Goal: Information Seeking & Learning: Learn about a topic

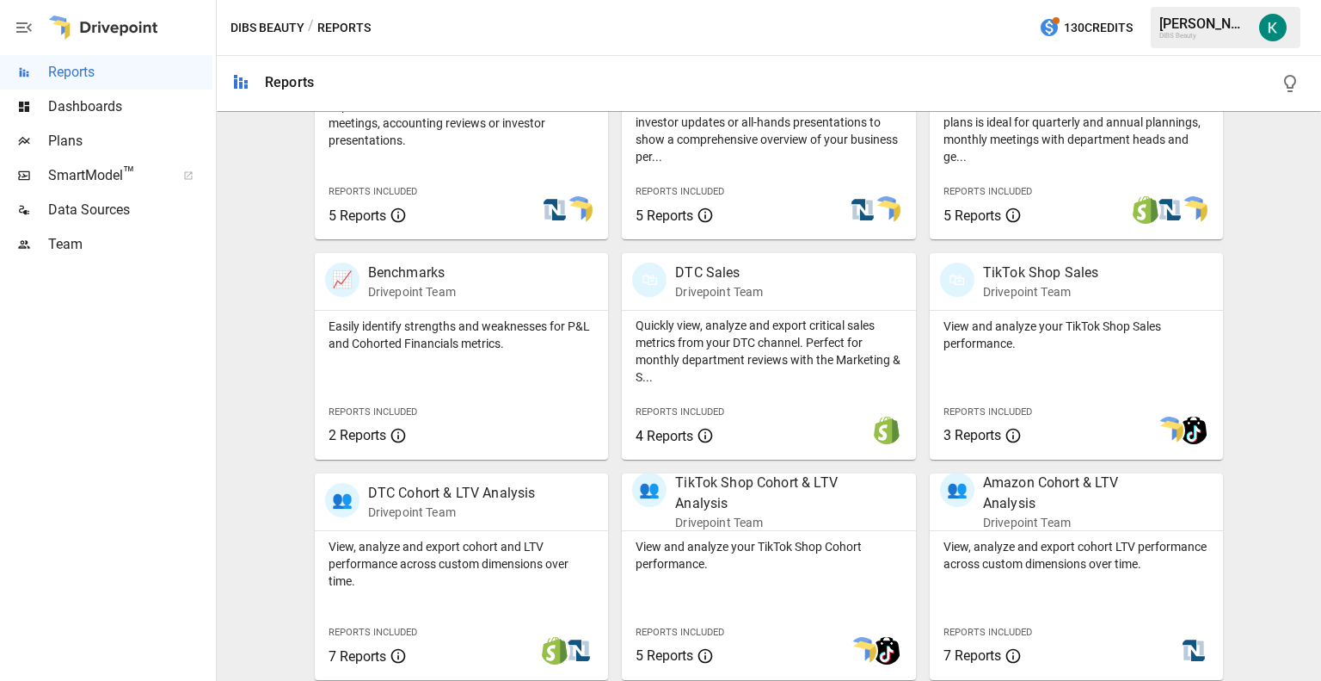
scroll to position [475, 0]
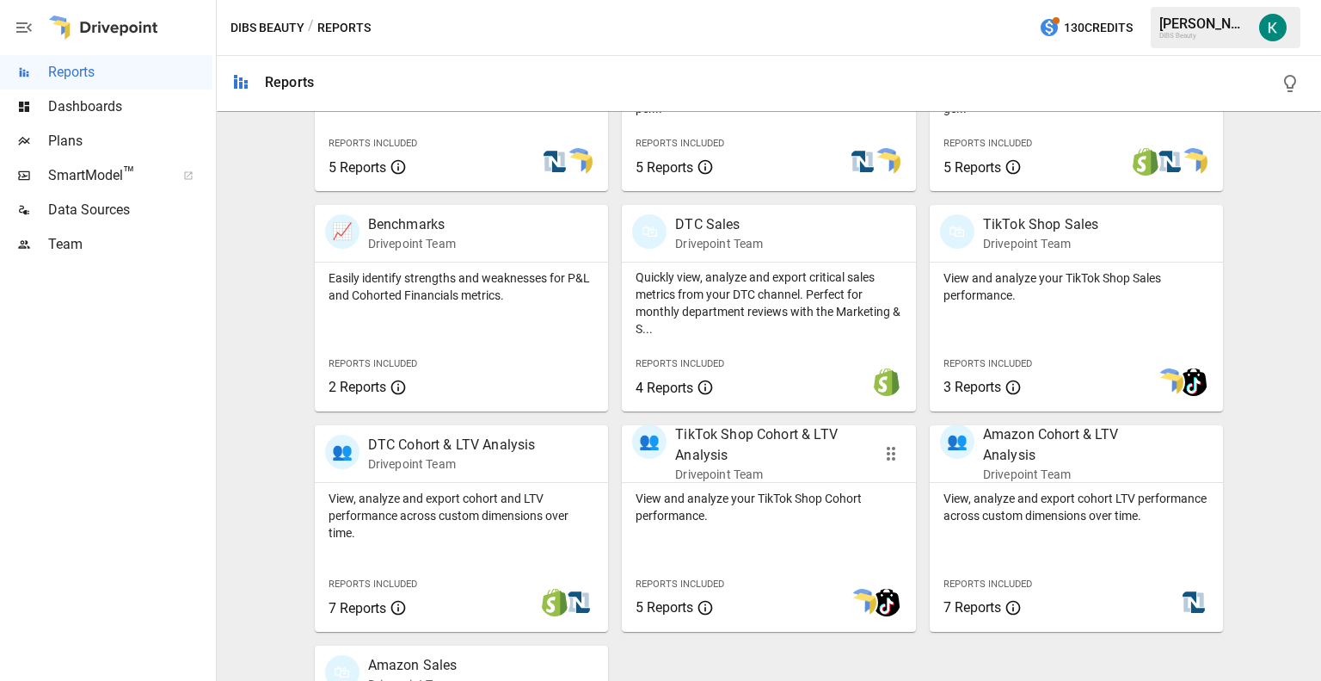
click at [755, 525] on div "View and analyze your TikTok Shop Cohort performance. Reports Included 5 Reports" at bounding box center [769, 557] width 294 height 149
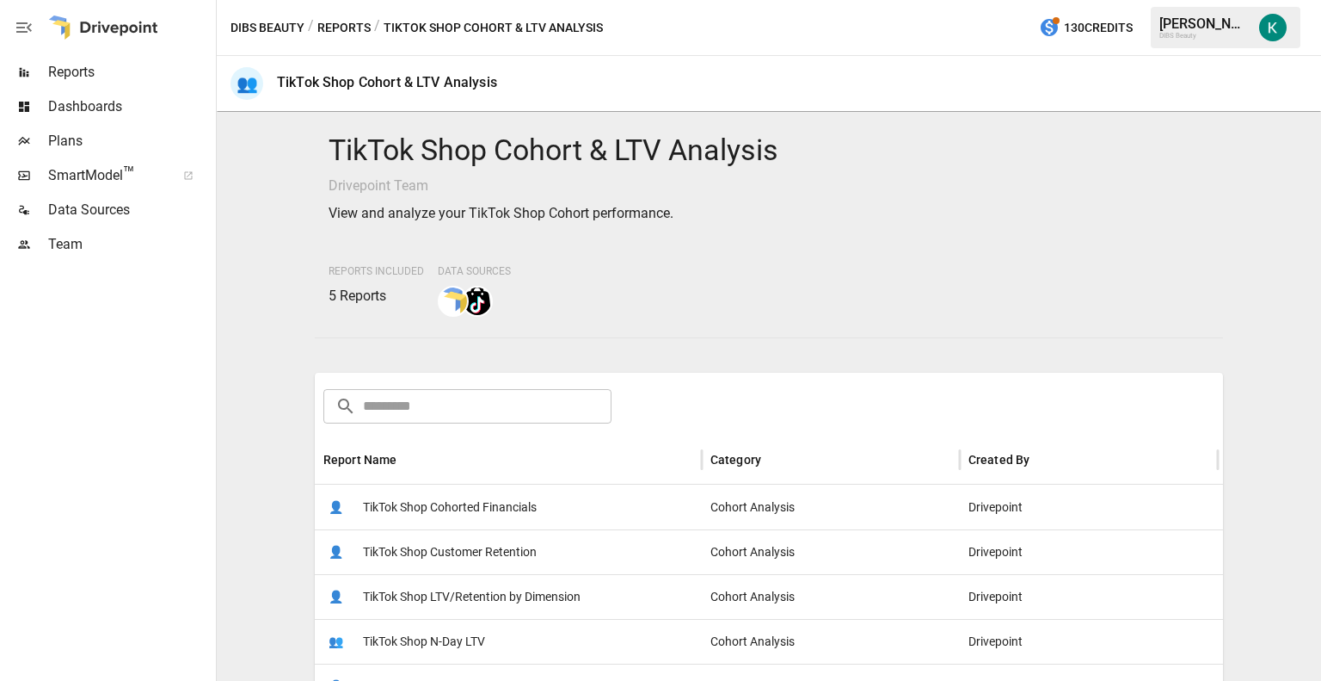
click at [342, 27] on button "Reports" at bounding box center [343, 28] width 53 height 22
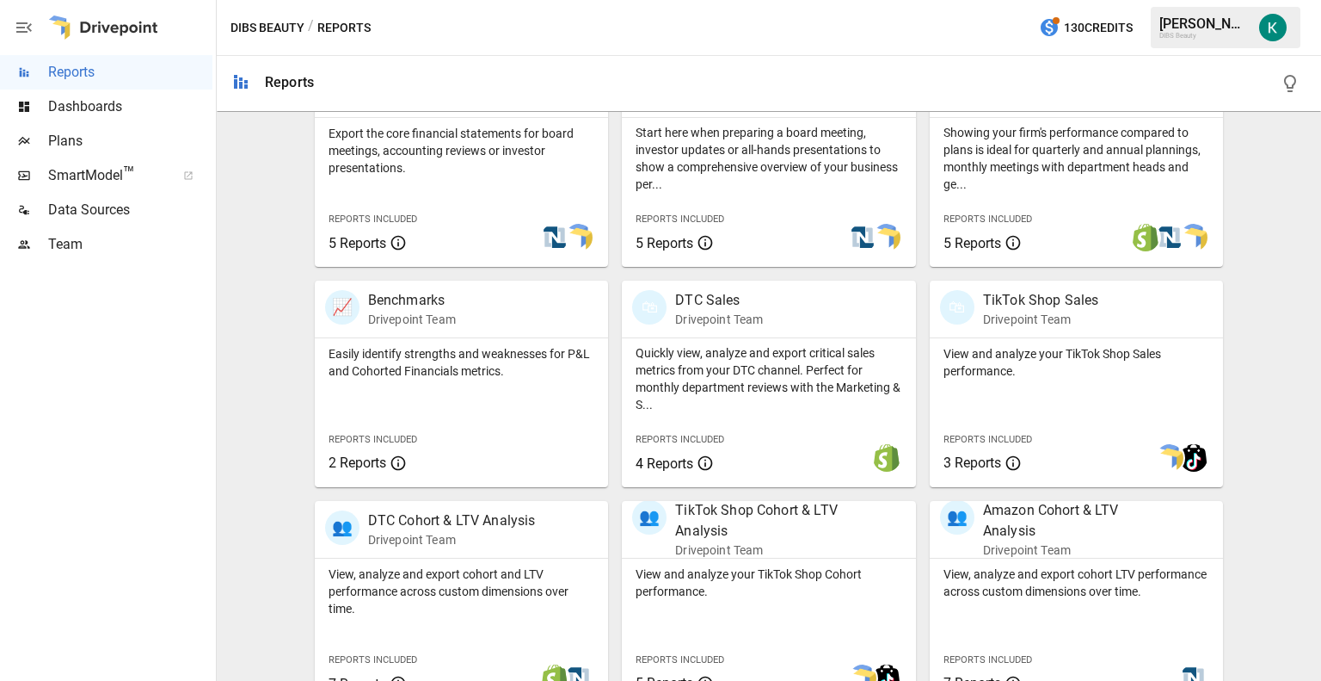
scroll to position [403, 0]
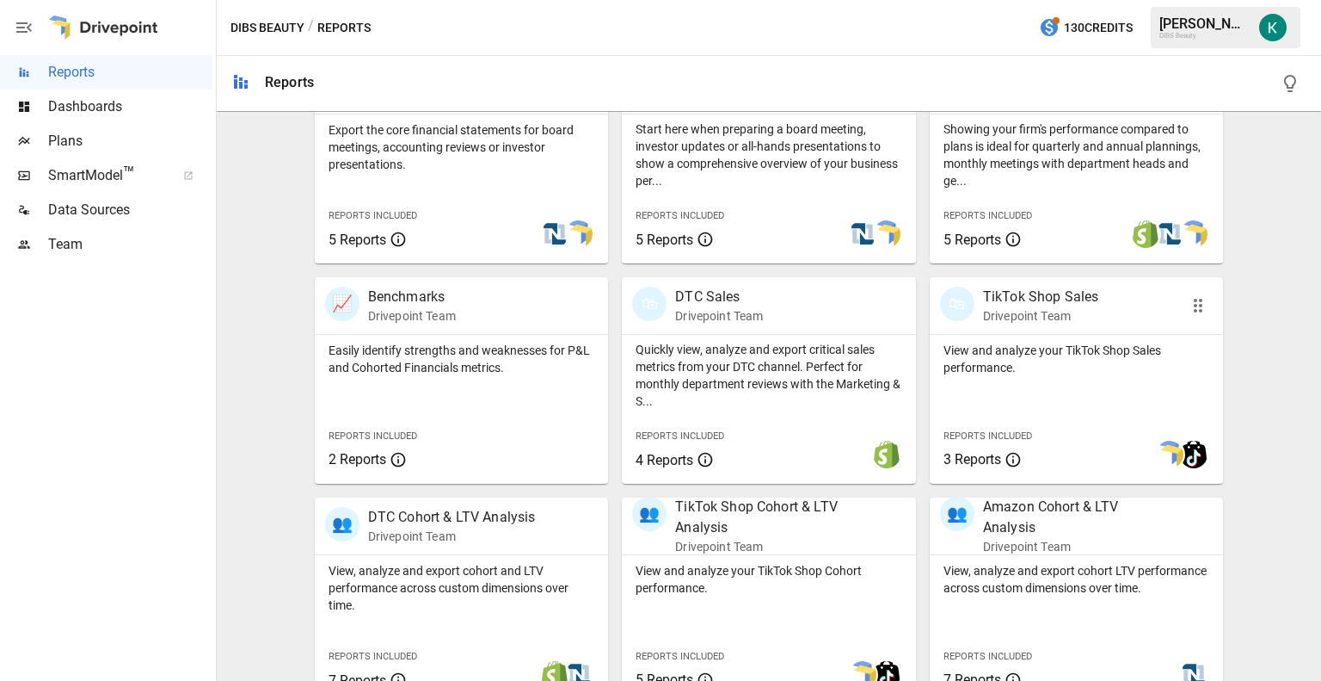
click at [1039, 391] on div "View and analyze your TikTok Shop Sales performance. Reports Included 3 Reports" at bounding box center [1077, 409] width 294 height 149
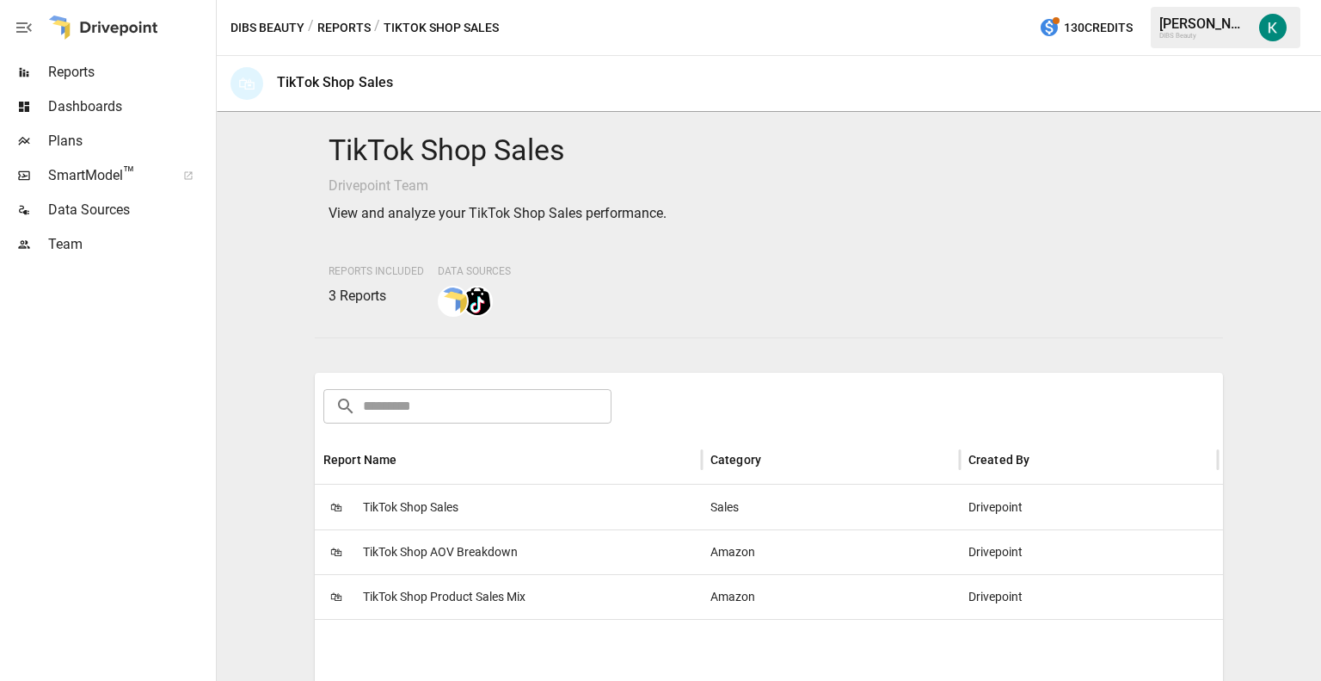
click at [430, 515] on span "TikTok Shop Sales" at bounding box center [410, 507] width 95 height 44
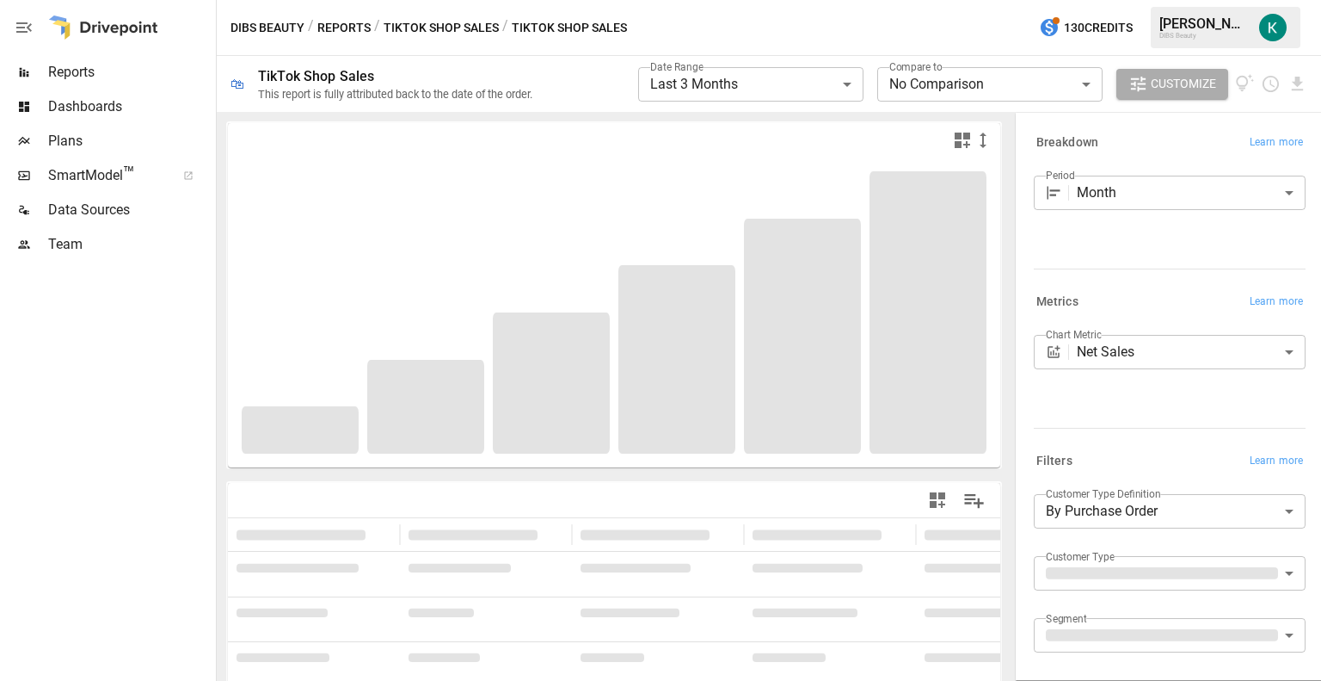
click at [1172, 95] on button "Customize" at bounding box center [1173, 84] width 112 height 31
